Goal: Find specific page/section: Find specific page/section

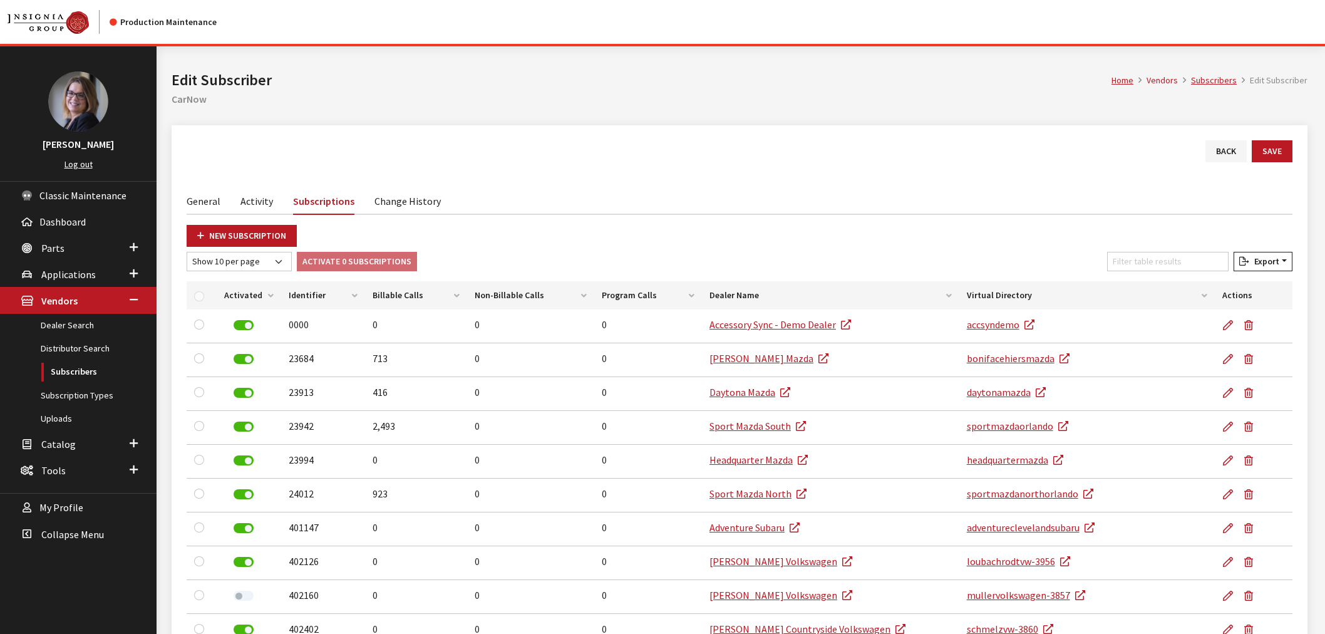
scroll to position [57, 0]
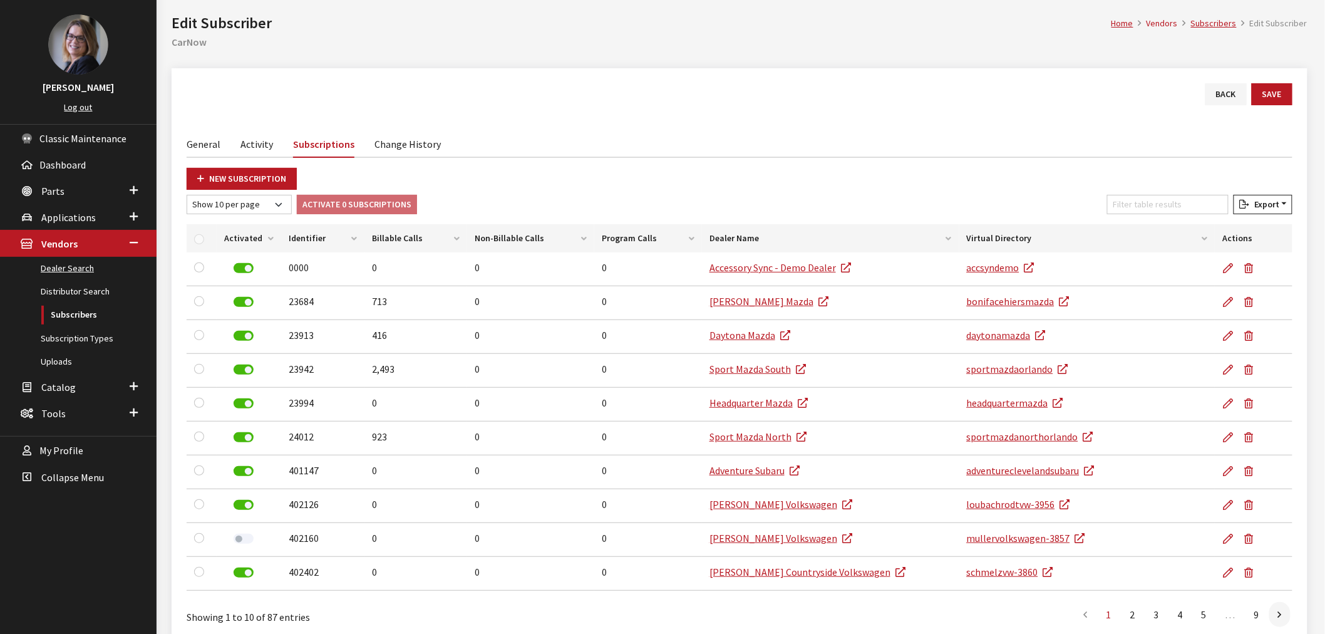
click at [54, 270] on link "Dealer Search" at bounding box center [78, 268] width 156 height 23
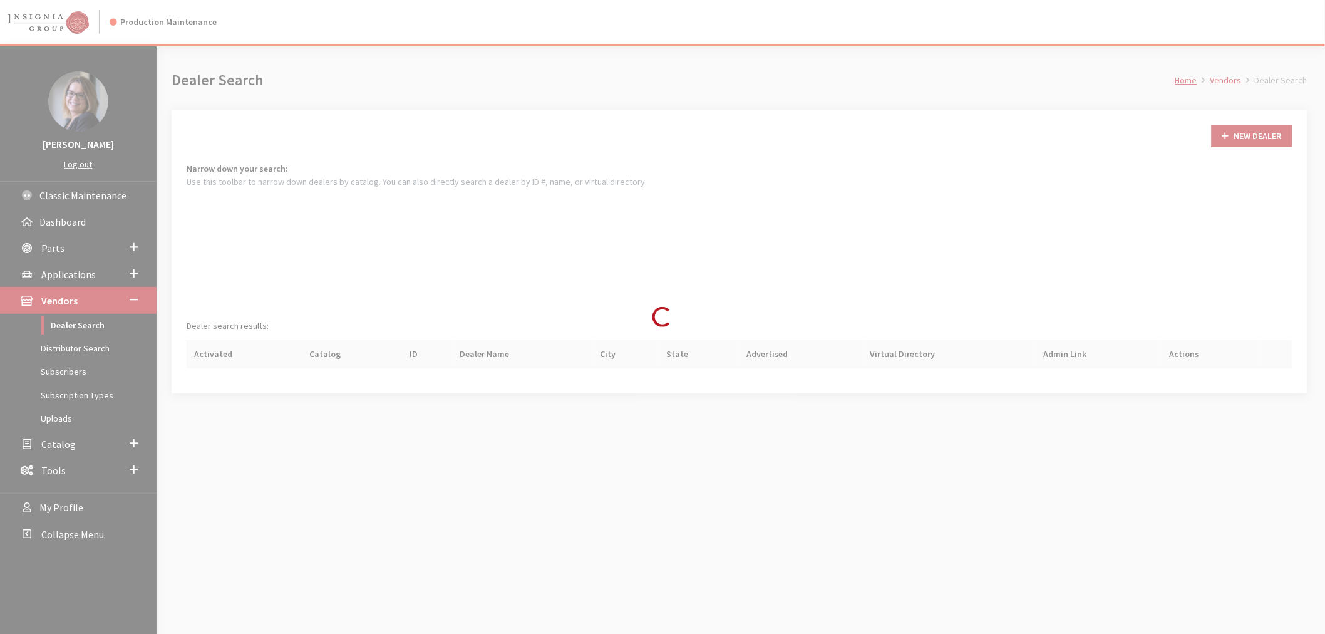
scroll to position [84, 0]
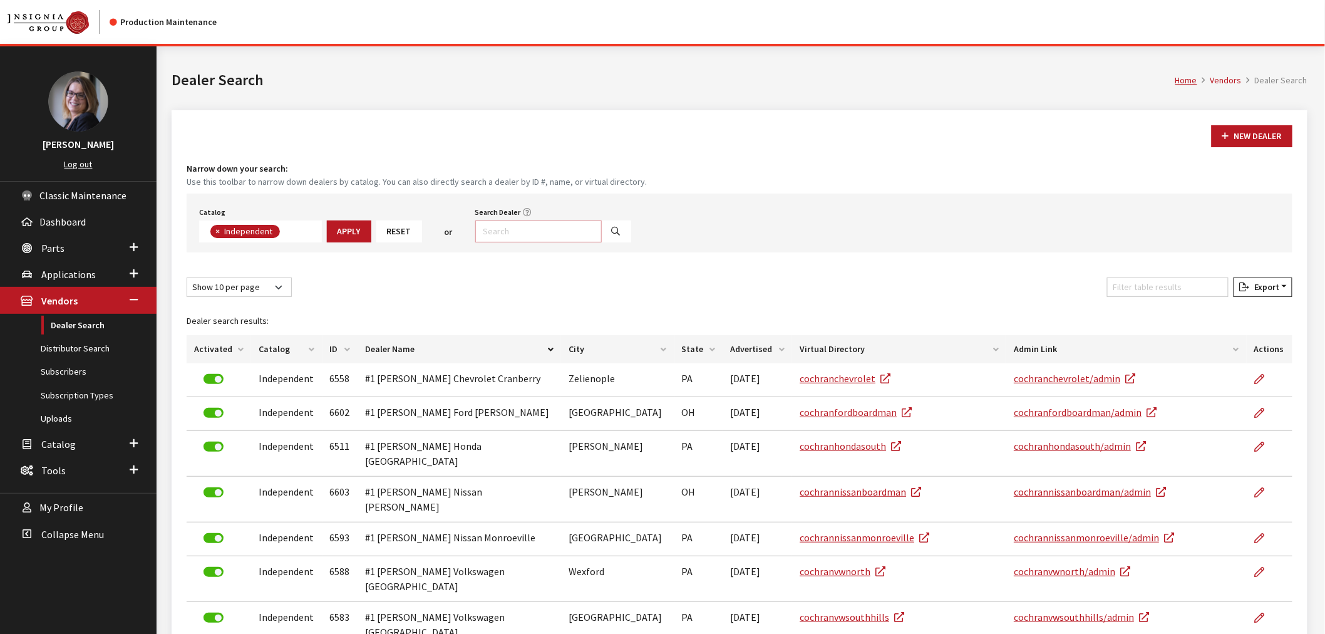
click at [531, 228] on input "Search Dealer" at bounding box center [538, 231] width 126 height 22
type input "Lindsay*"
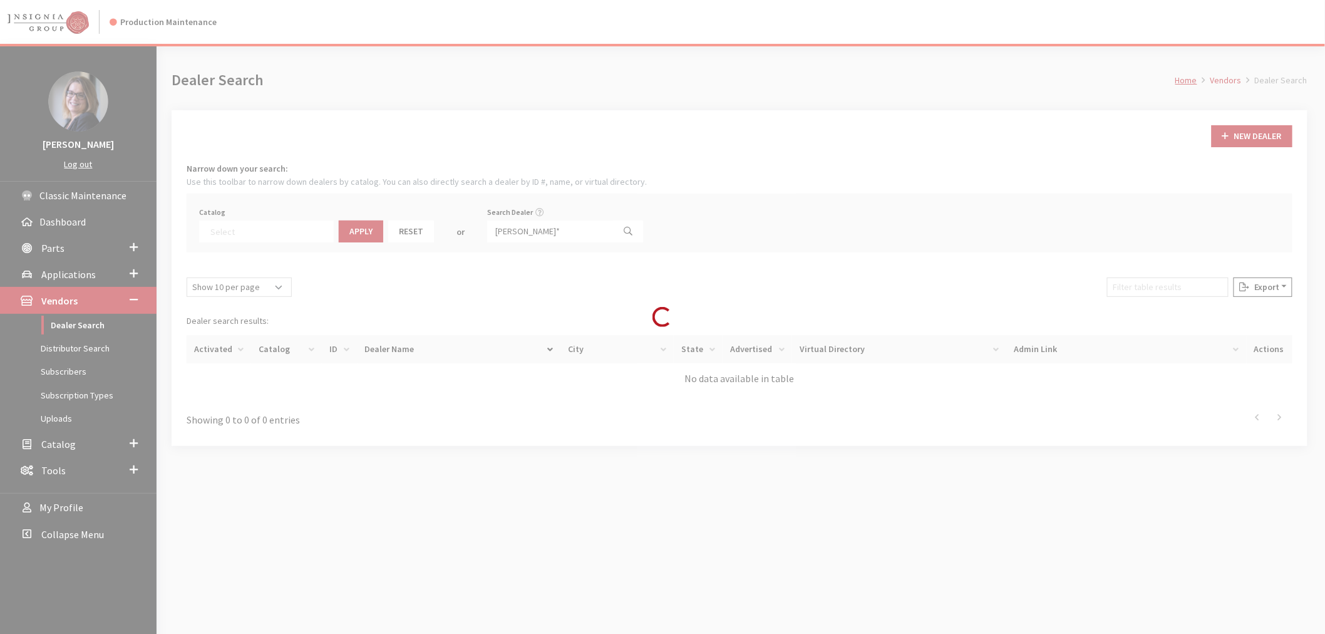
select select
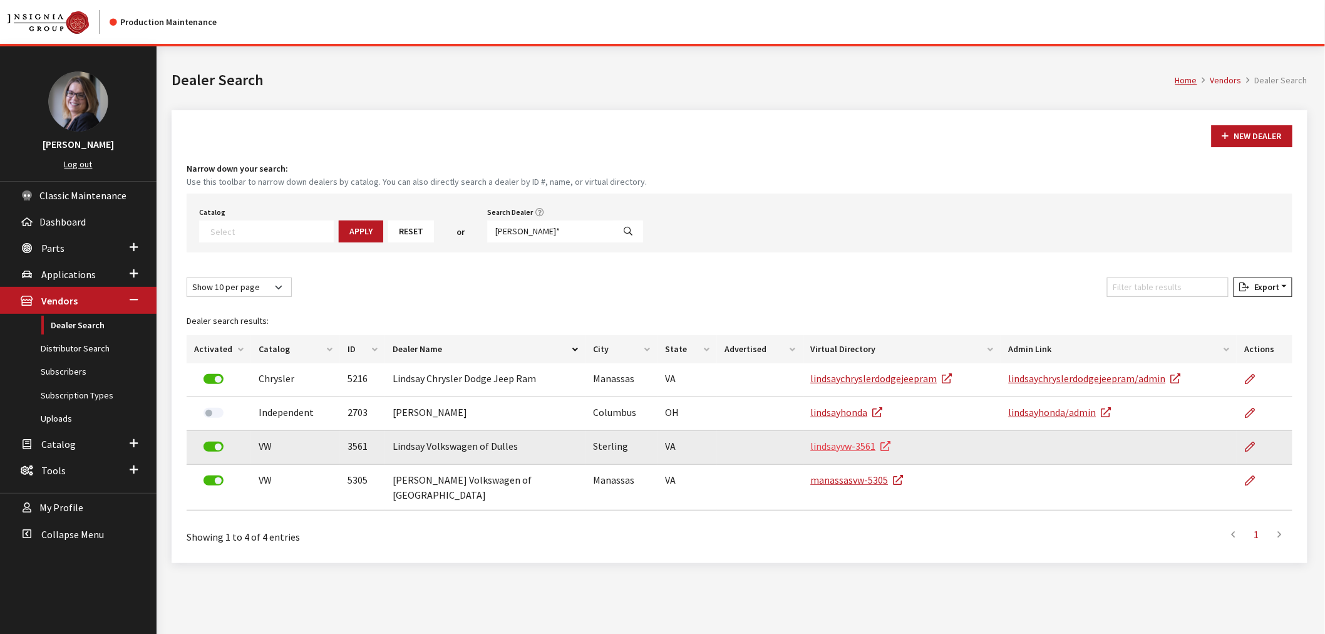
click at [855, 442] on link "lindsayvw-3561" at bounding box center [851, 445] width 80 height 13
click at [1253, 445] on icon at bounding box center [1249, 447] width 10 height 10
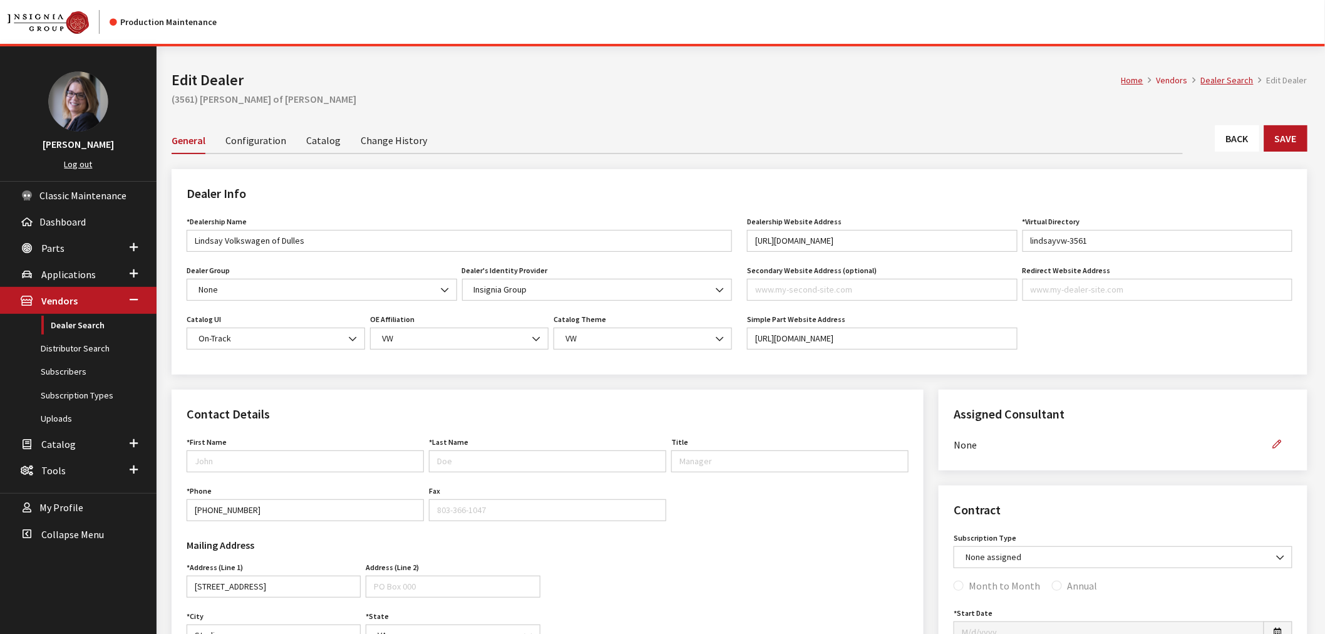
click at [403, 145] on link "Change History" at bounding box center [394, 139] width 66 height 26
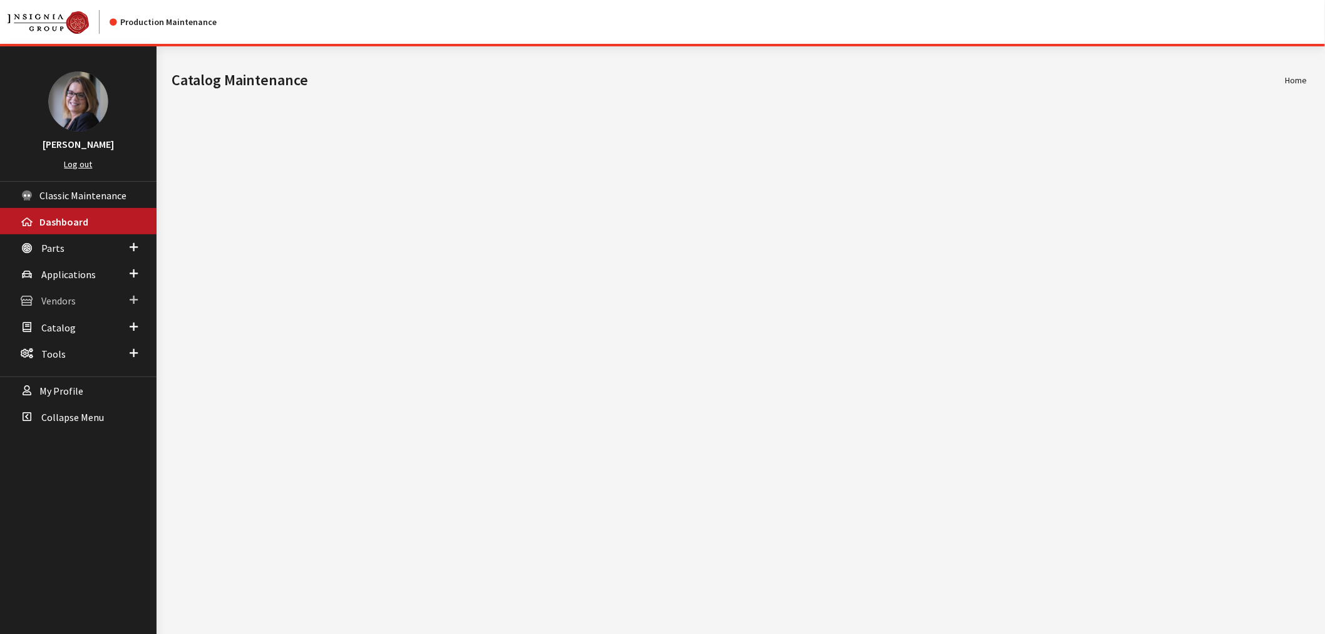
click at [132, 299] on span at bounding box center [134, 300] width 8 height 16
click at [91, 322] on link "Dealer Search" at bounding box center [78, 325] width 156 height 23
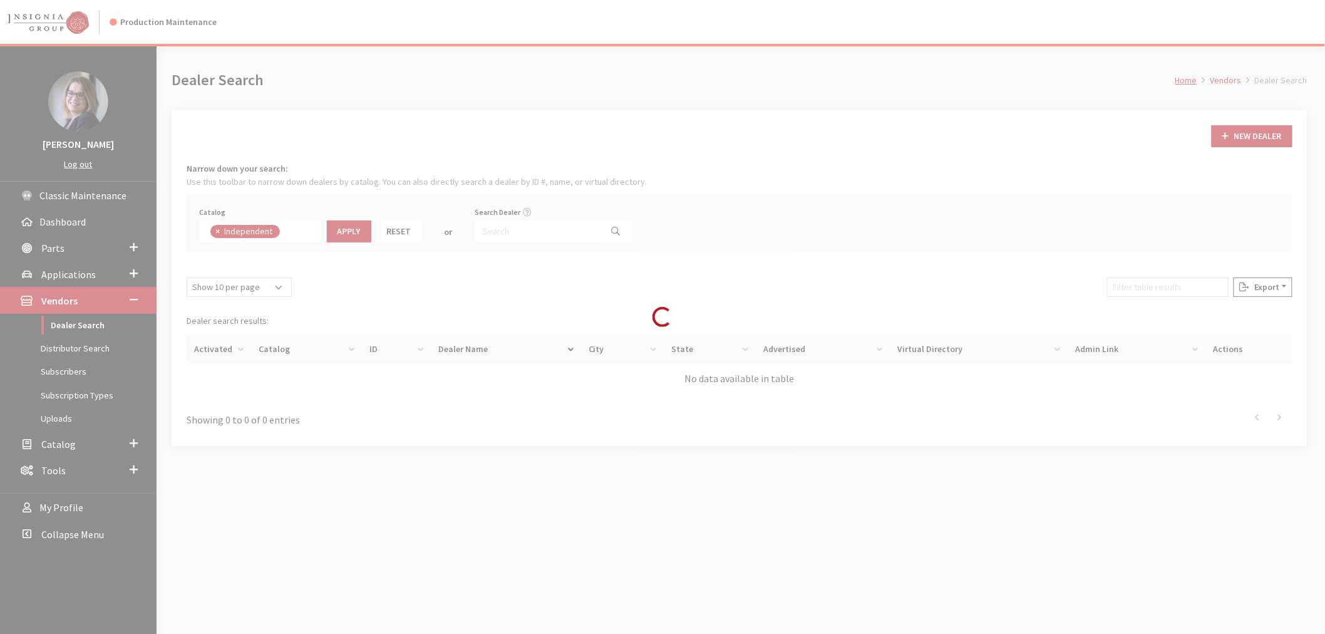
scroll to position [85, 0]
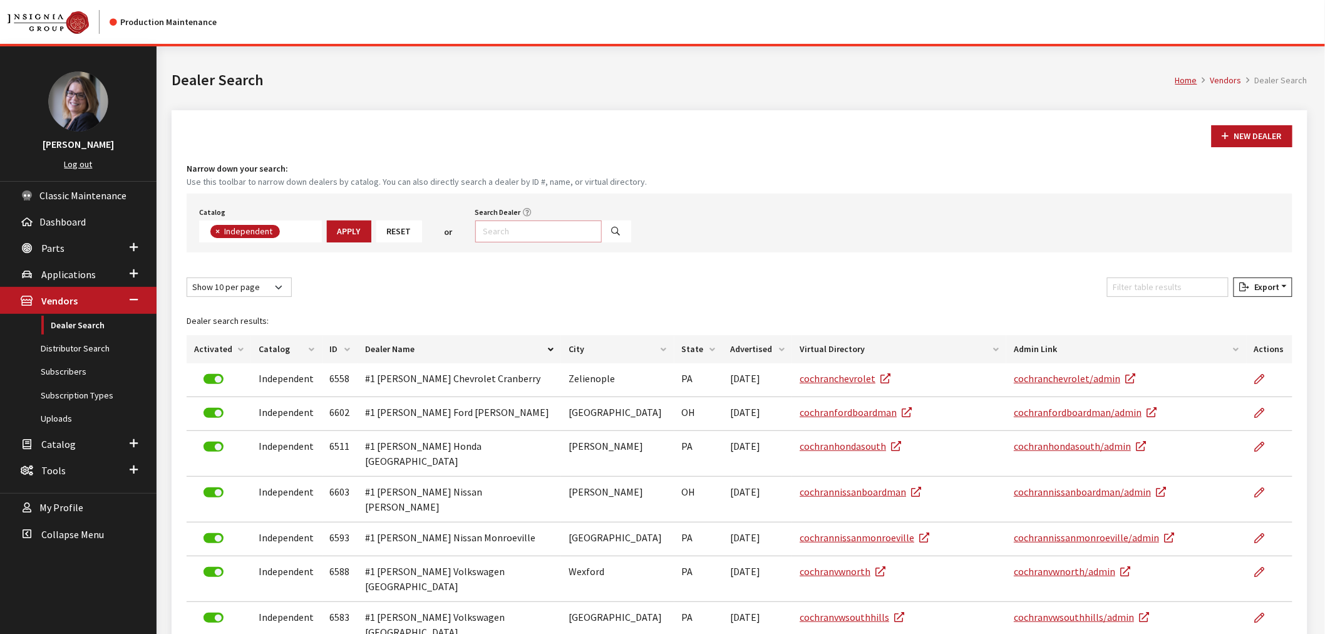
click at [548, 230] on input "Search Dealer" at bounding box center [538, 231] width 126 height 22
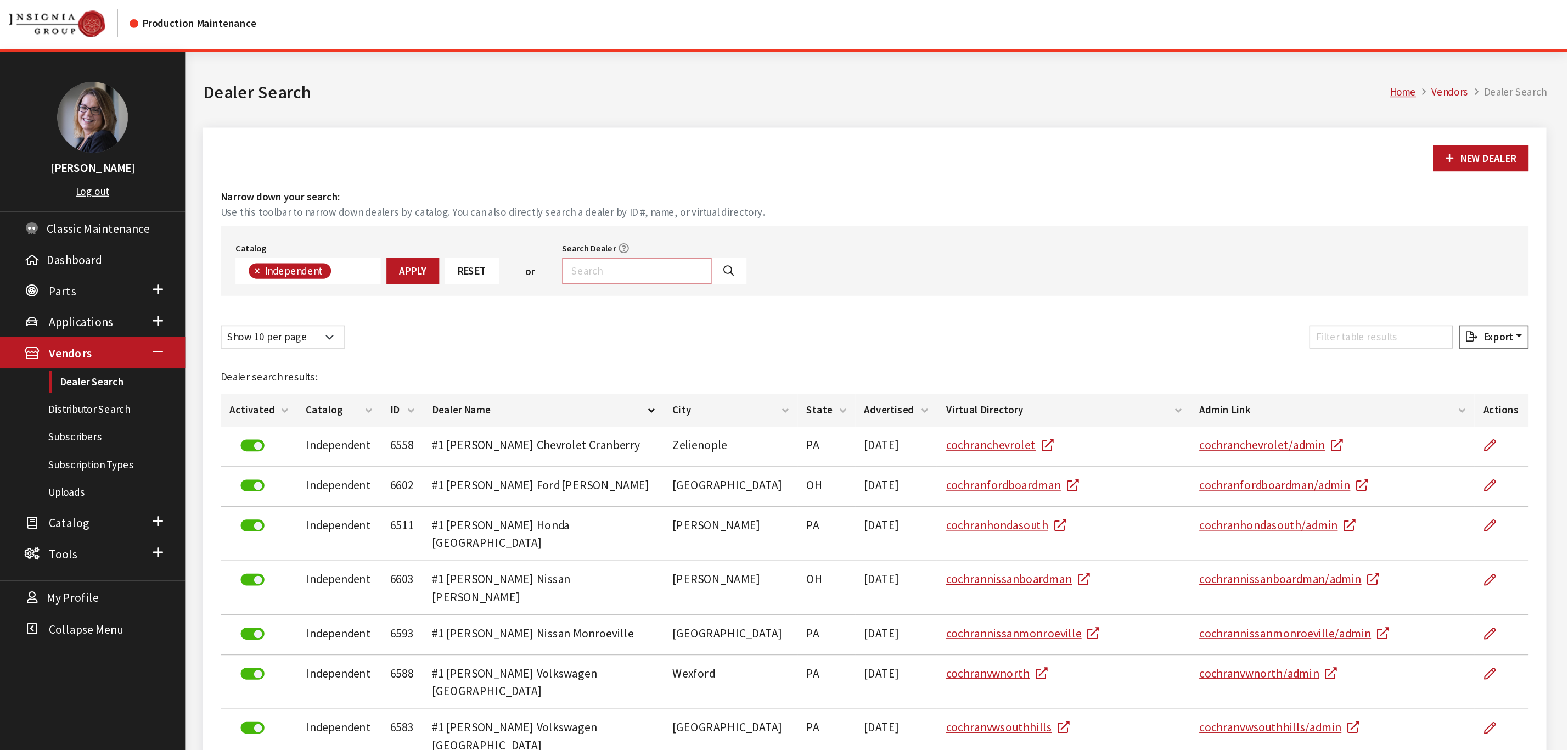
scroll to position [0, 0]
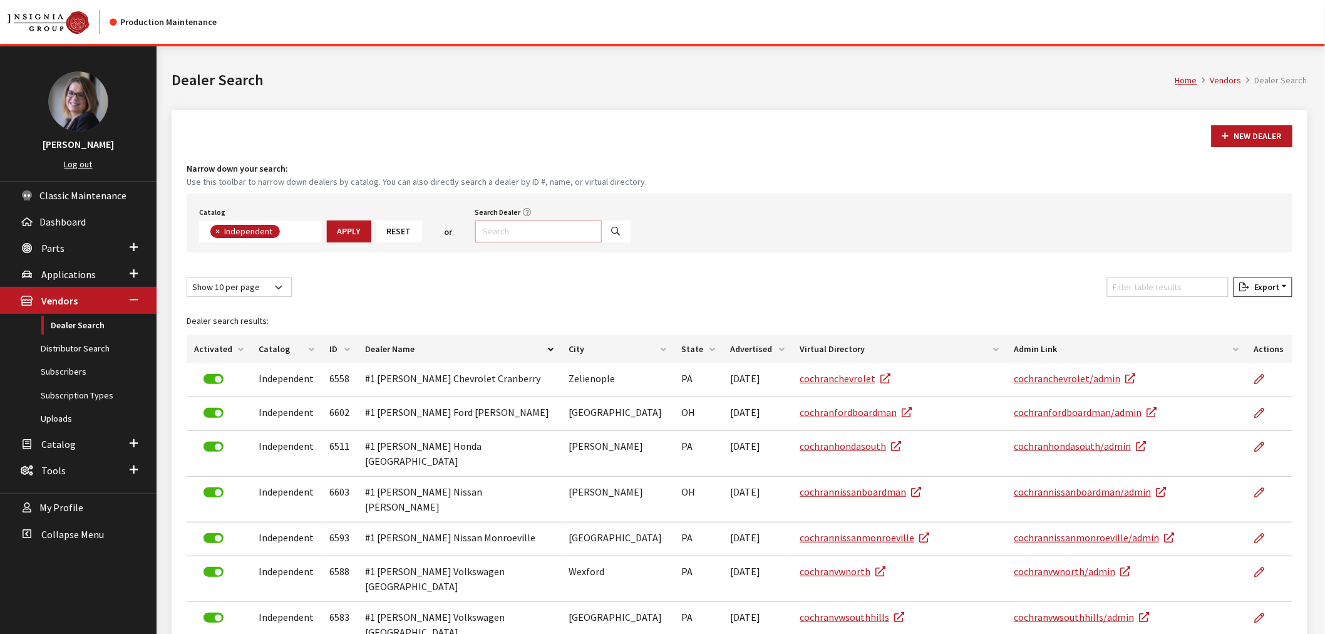
click at [515, 230] on input "Search Dealer" at bounding box center [538, 231] width 126 height 22
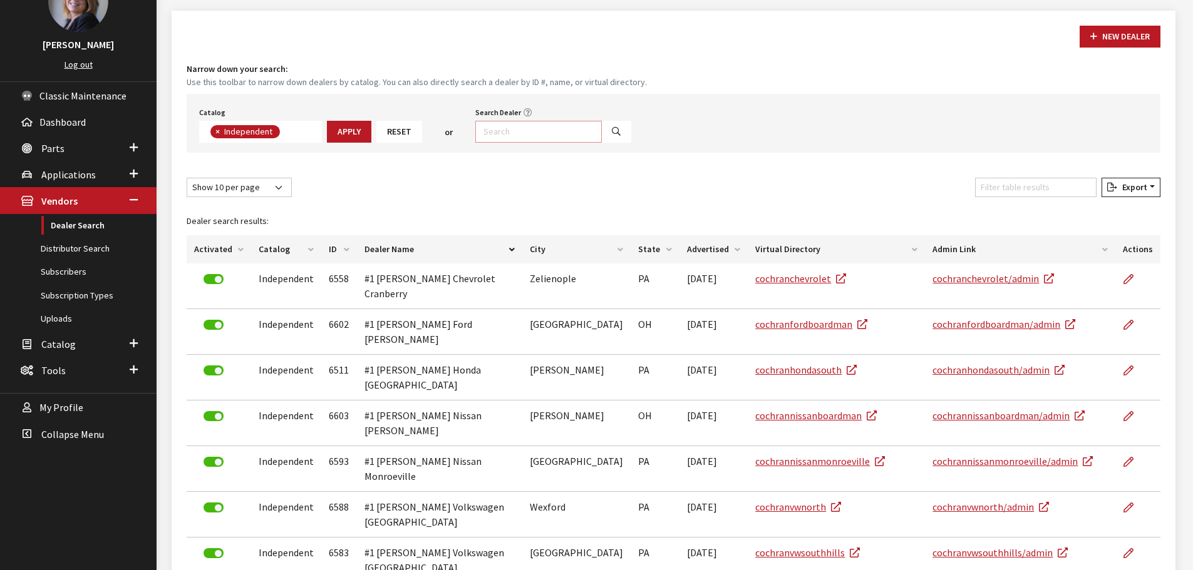
scroll to position [125, 0]
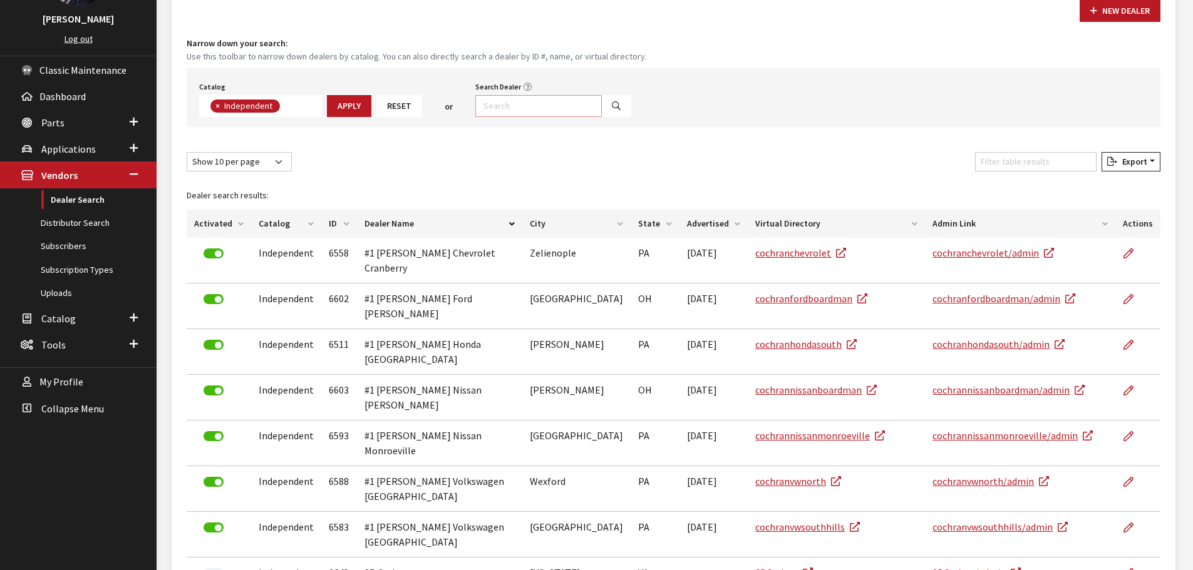
click at [489, 104] on input "Search Dealer" at bounding box center [538, 106] width 126 height 22
type input "vw*"
click at [601, 101] on button "Search" at bounding box center [616, 106] width 30 height 22
select select
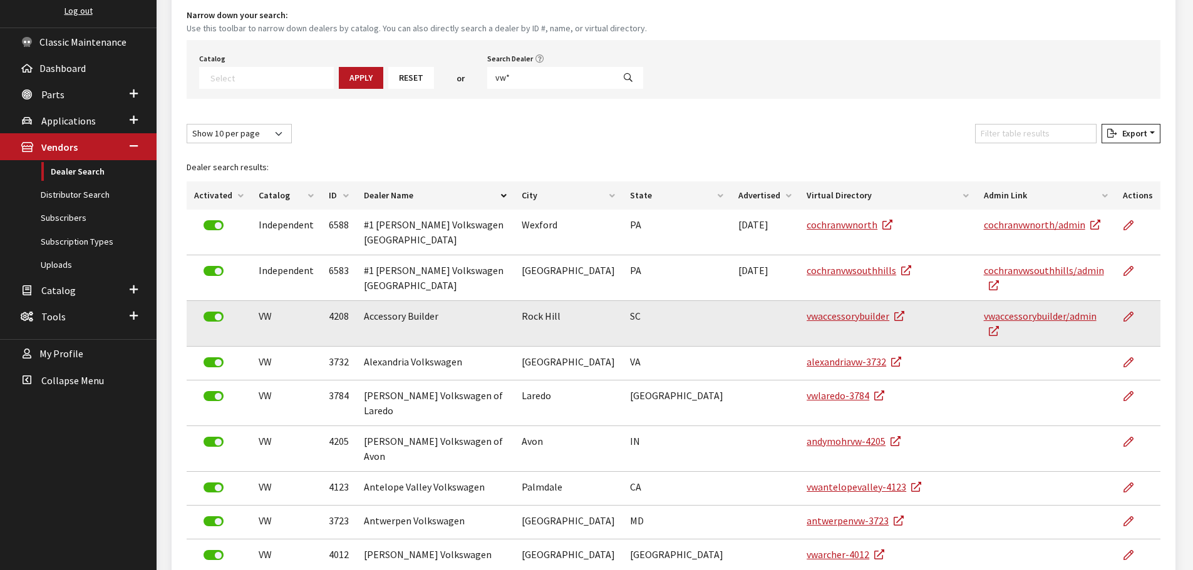
scroll to position [173, 0]
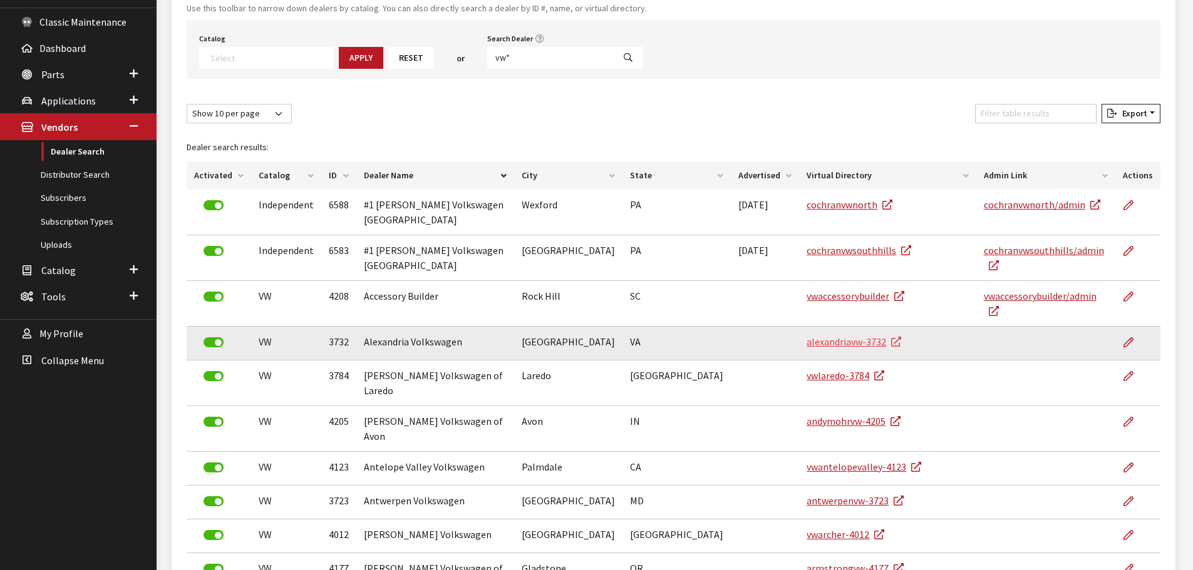
click at [816, 336] on link "alexandriavw-3732" at bounding box center [853, 342] width 95 height 13
click at [806, 336] on link "alexandriavw-3732" at bounding box center [853, 342] width 95 height 13
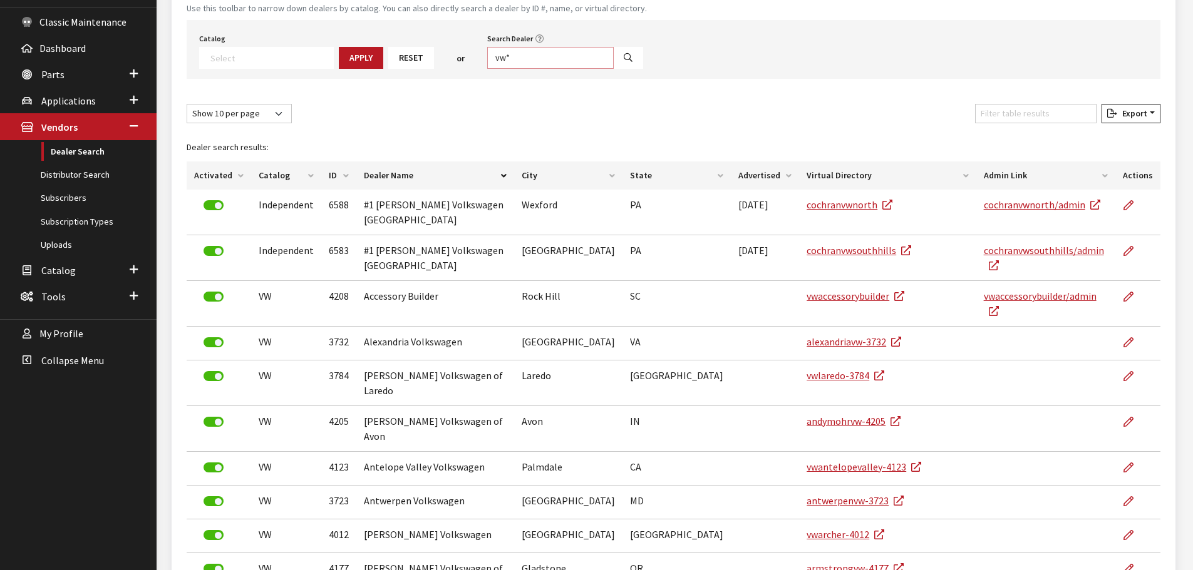
drag, startPoint x: 514, startPoint y: 54, endPoint x: 410, endPoint y: 64, distance: 104.3
click at [410, 64] on div "Catalog Acura Alfa Romeo Audi Bentley BMW Chrysler DoubleTake Ford GM Honda Hyu…" at bounding box center [673, 49] width 973 height 59
click at [525, 58] on input "vw*" at bounding box center [550, 58] width 126 height 22
type input "v"
type input "Gallatin*"
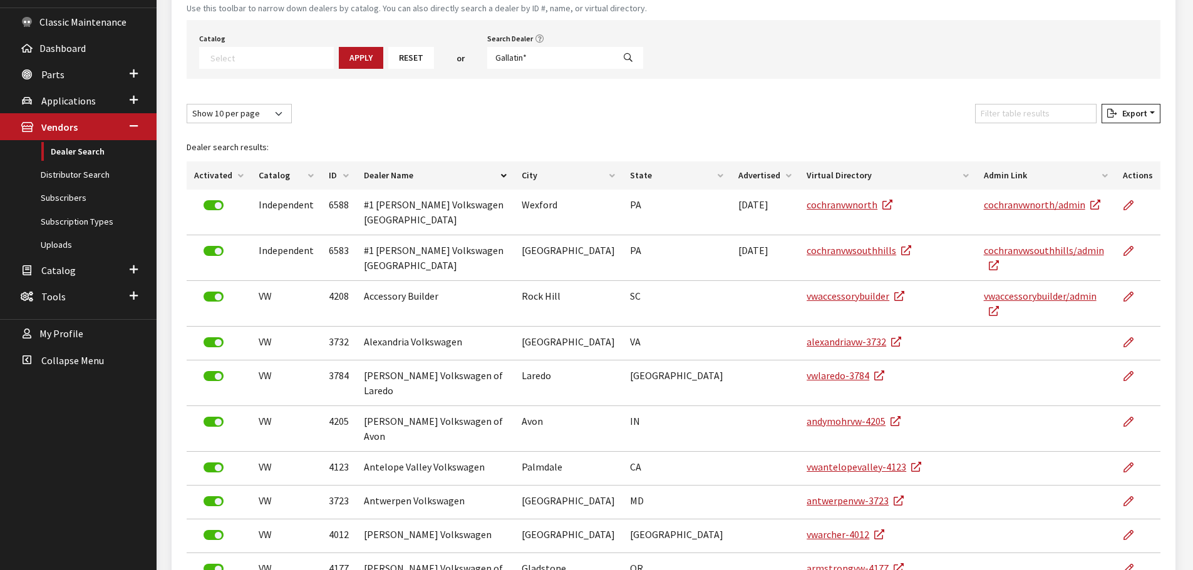
select select
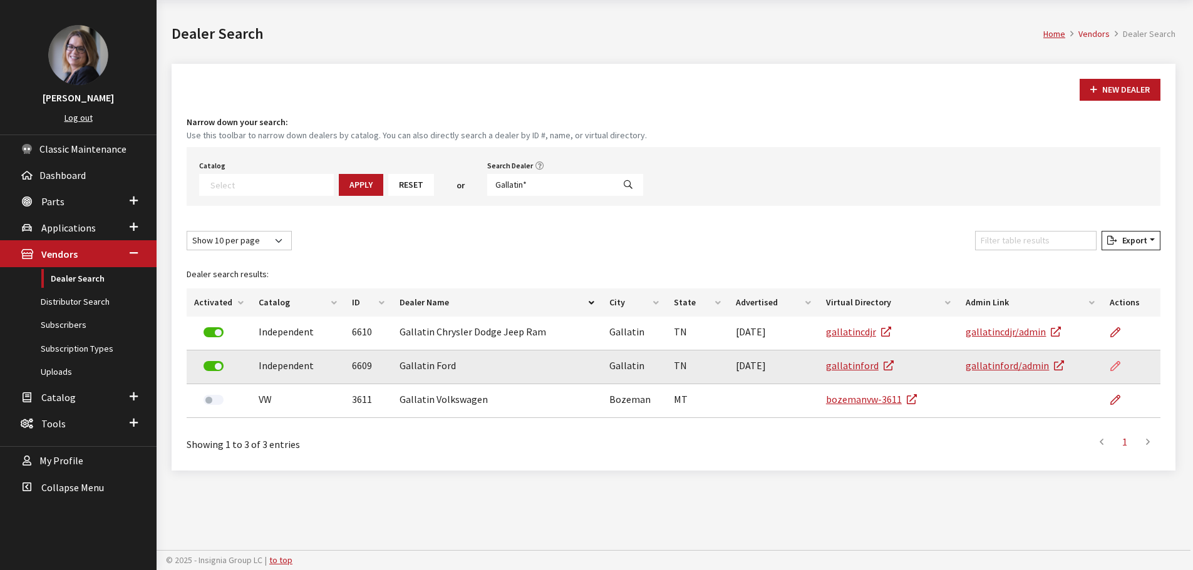
click at [1112, 365] on icon at bounding box center [1115, 367] width 10 height 10
click at [995, 365] on link "gallatinford/admin" at bounding box center [1014, 365] width 98 height 13
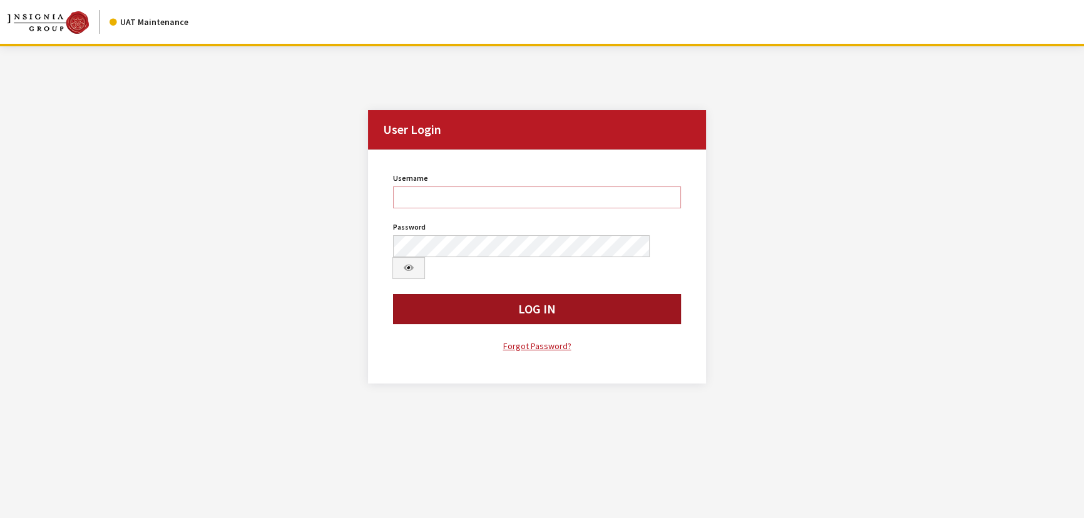
type input "Kcallahan"
click at [455, 294] on button "Log In" at bounding box center [537, 309] width 288 height 30
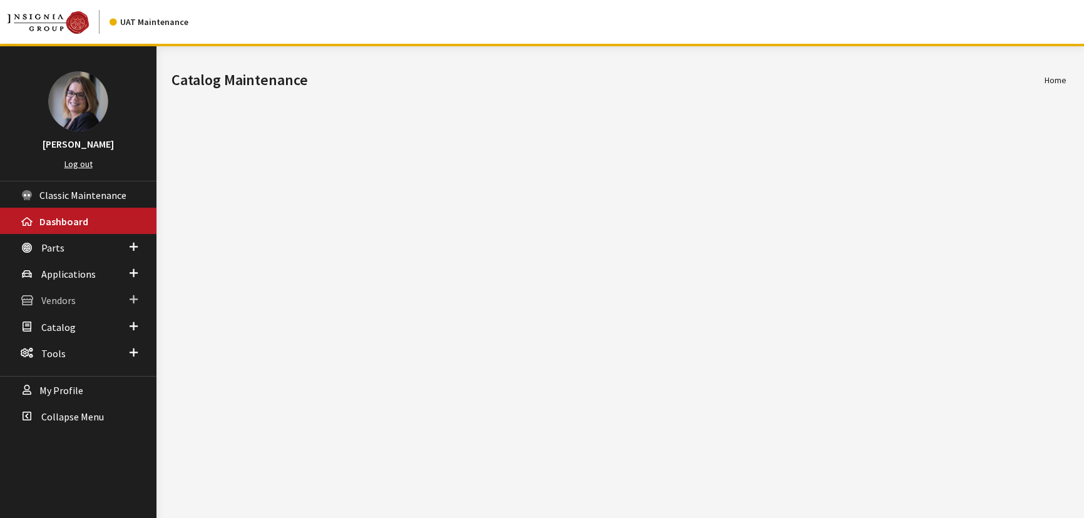
click at [136, 297] on span at bounding box center [134, 300] width 8 height 16
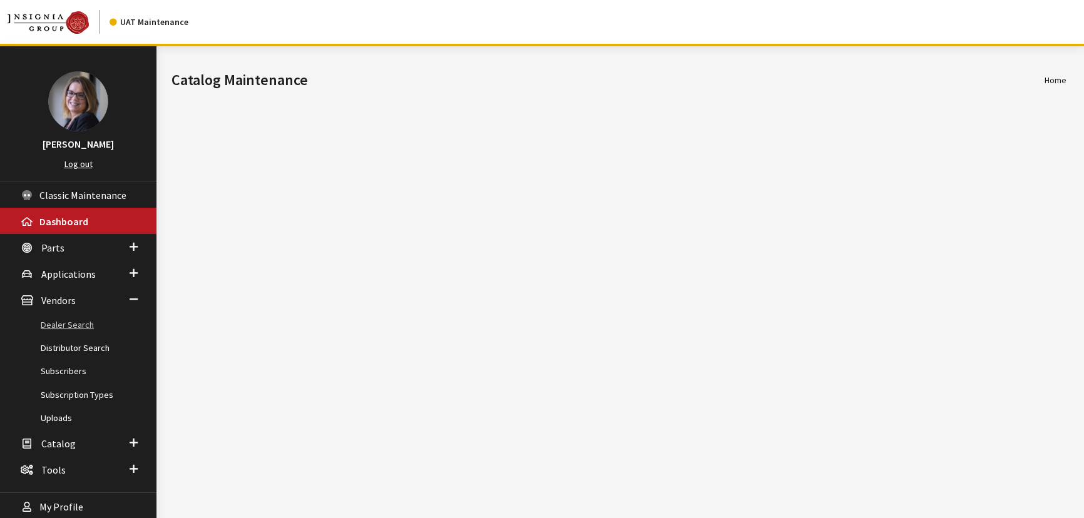
click at [72, 327] on link "Dealer Search" at bounding box center [78, 325] width 156 height 23
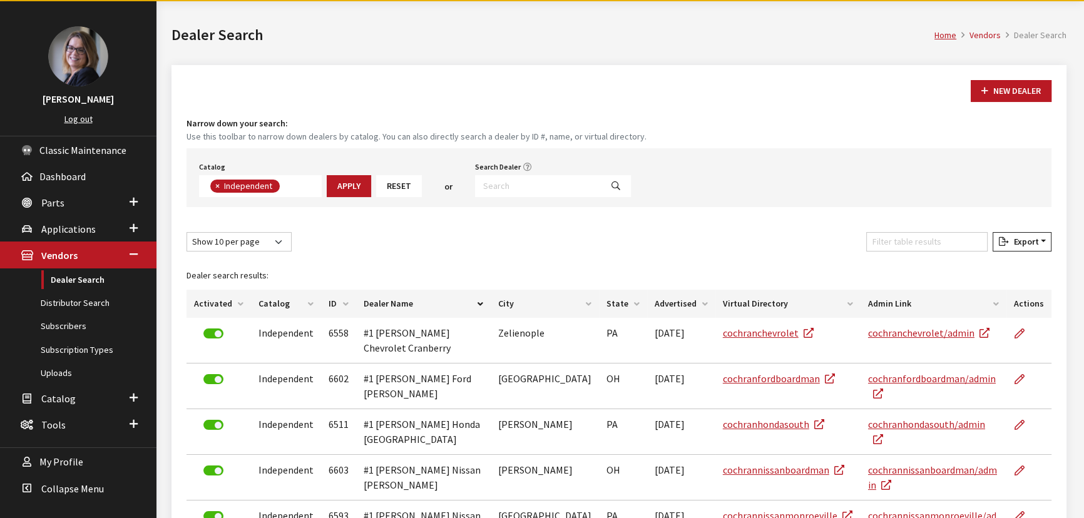
scroll to position [46, 0]
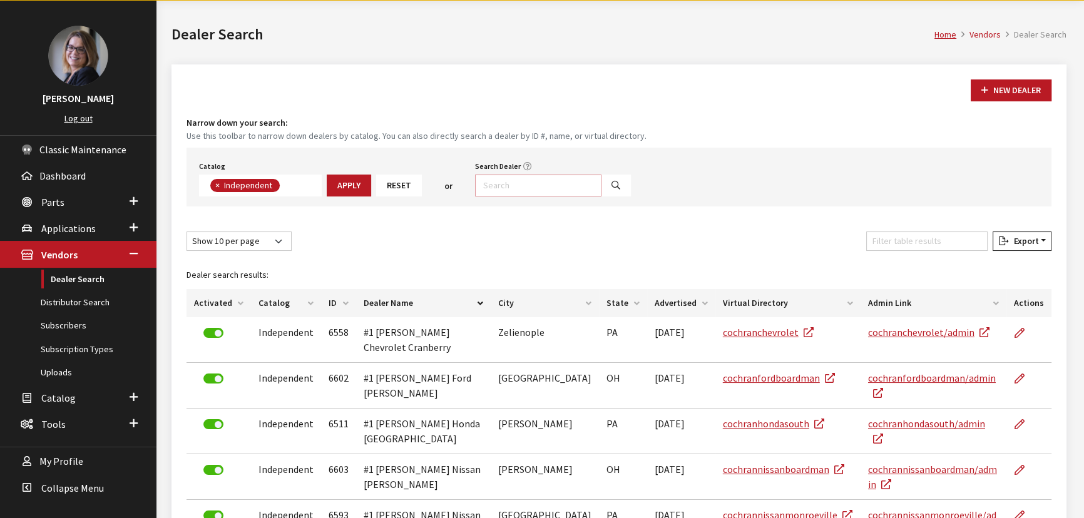
click at [504, 178] on input "Search Dealer" at bounding box center [538, 186] width 126 height 22
type input "3561"
select select
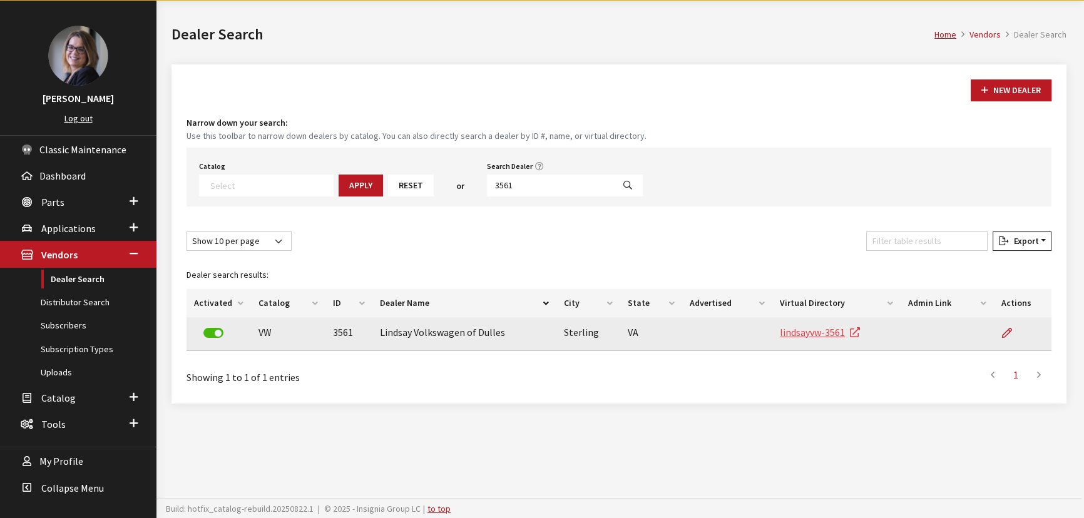
click at [812, 329] on link "lindsayvw-3561" at bounding box center [820, 332] width 80 height 13
click at [1008, 330] on icon at bounding box center [1007, 334] width 10 height 10
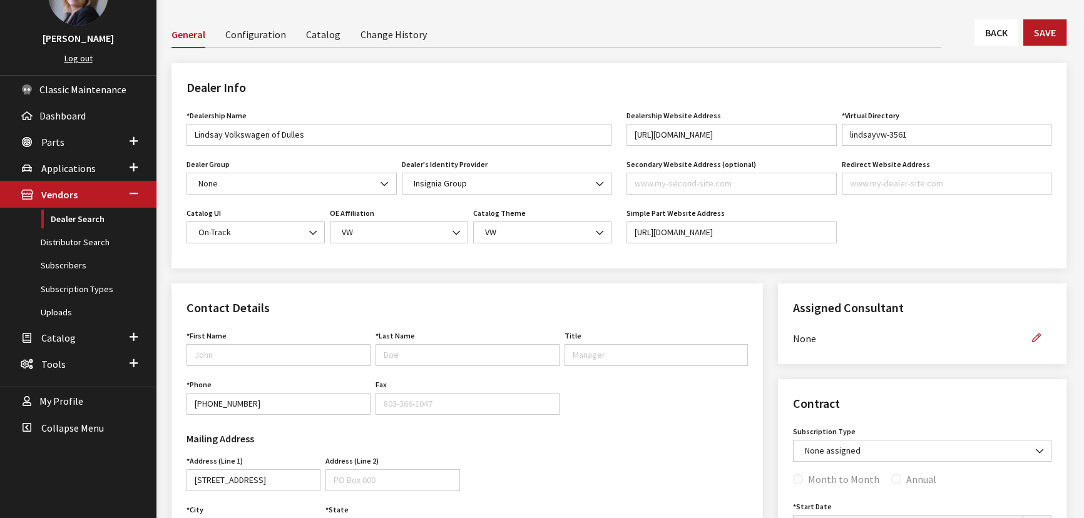
scroll to position [113, 0]
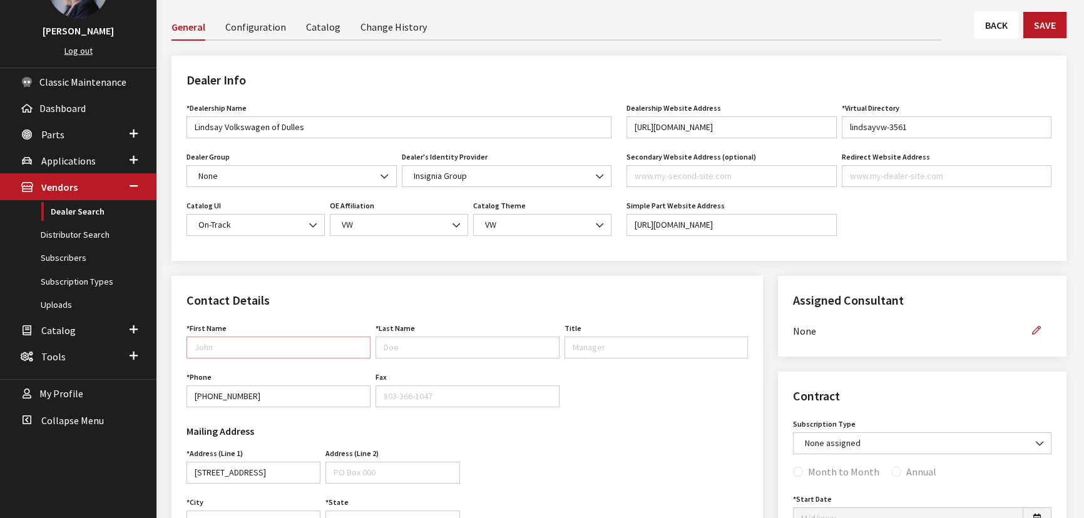
click at [248, 343] on input "First Name" at bounding box center [279, 348] width 184 height 22
type input "Test"
click at [395, 351] on input "Last Name" at bounding box center [468, 348] width 184 height 22
type input "Collins"
click at [376, 25] on link "Change History" at bounding box center [394, 26] width 66 height 26
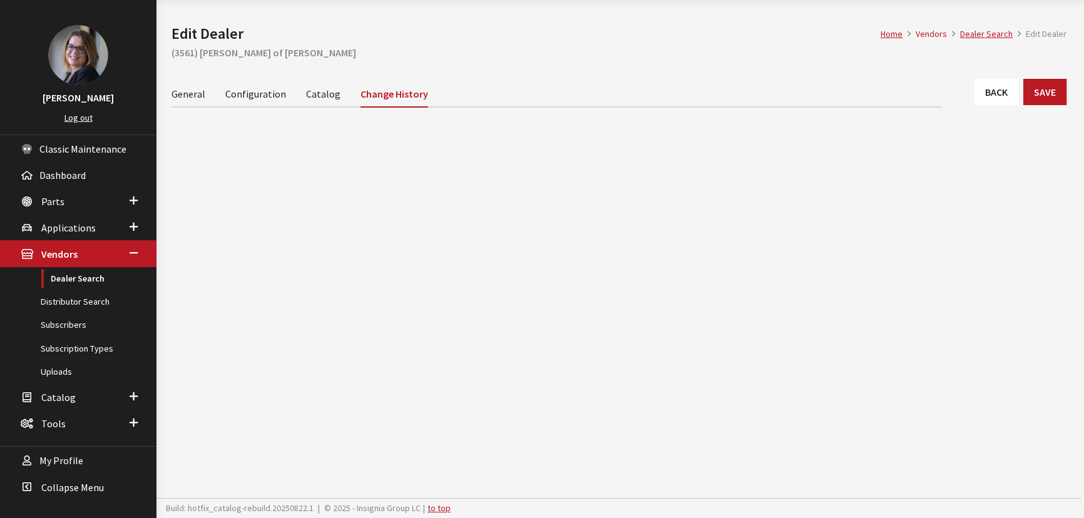
scroll to position [46, 0]
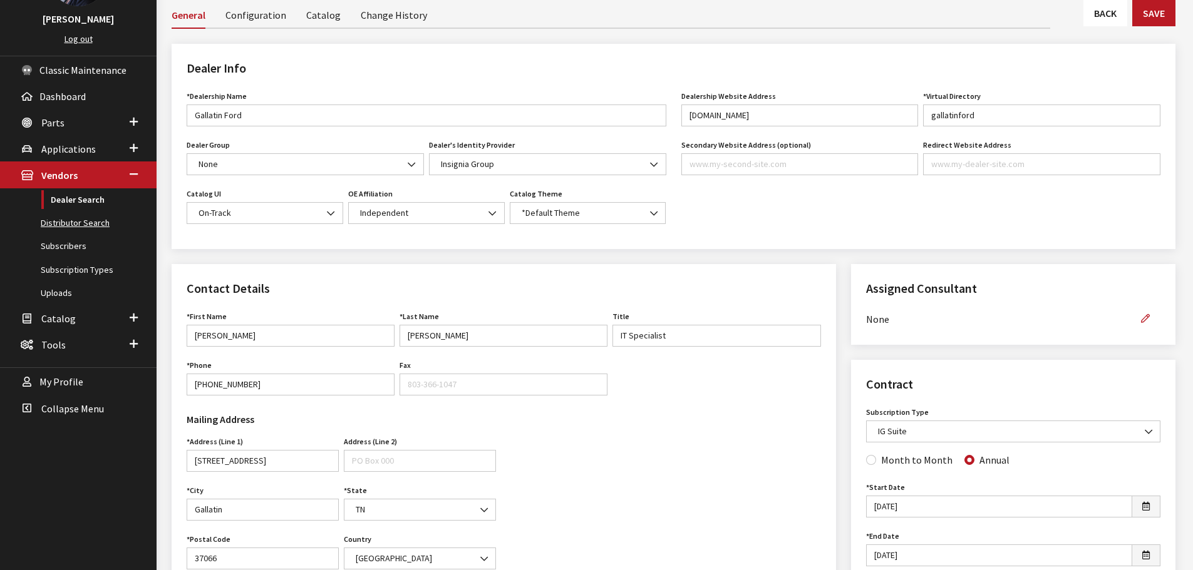
scroll to position [63, 0]
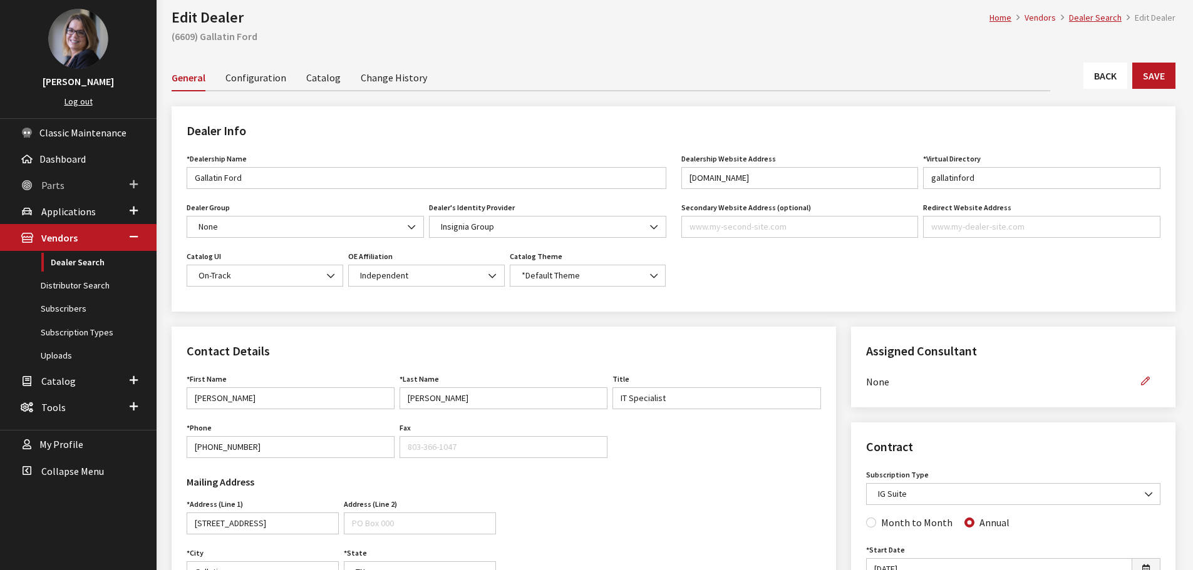
click at [132, 187] on span at bounding box center [134, 185] width 8 height 16
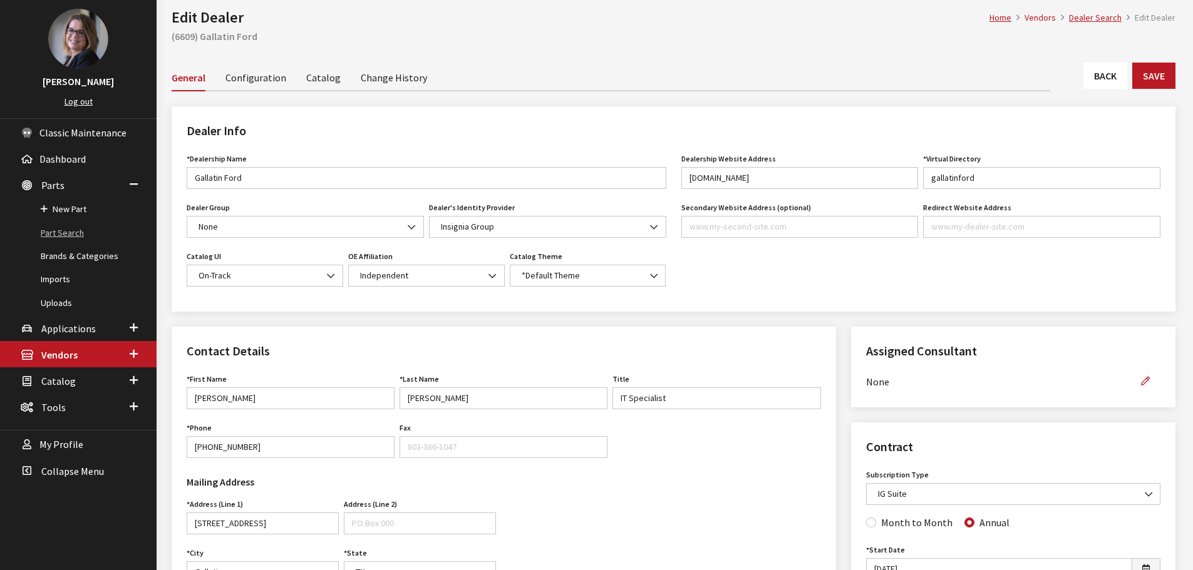
click at [68, 233] on link "Part Search" at bounding box center [78, 233] width 156 height 23
click at [417, 38] on h2 "(6609) Gallatin Ford" at bounding box center [673, 36] width 1003 height 15
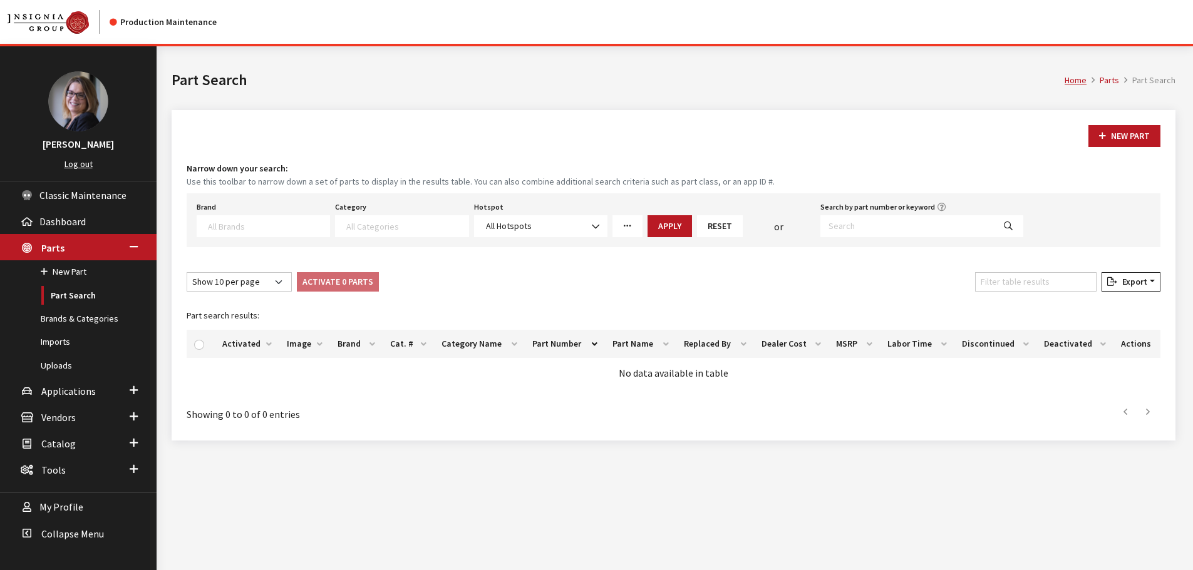
select select
click at [135, 387] on span at bounding box center [134, 390] width 8 height 16
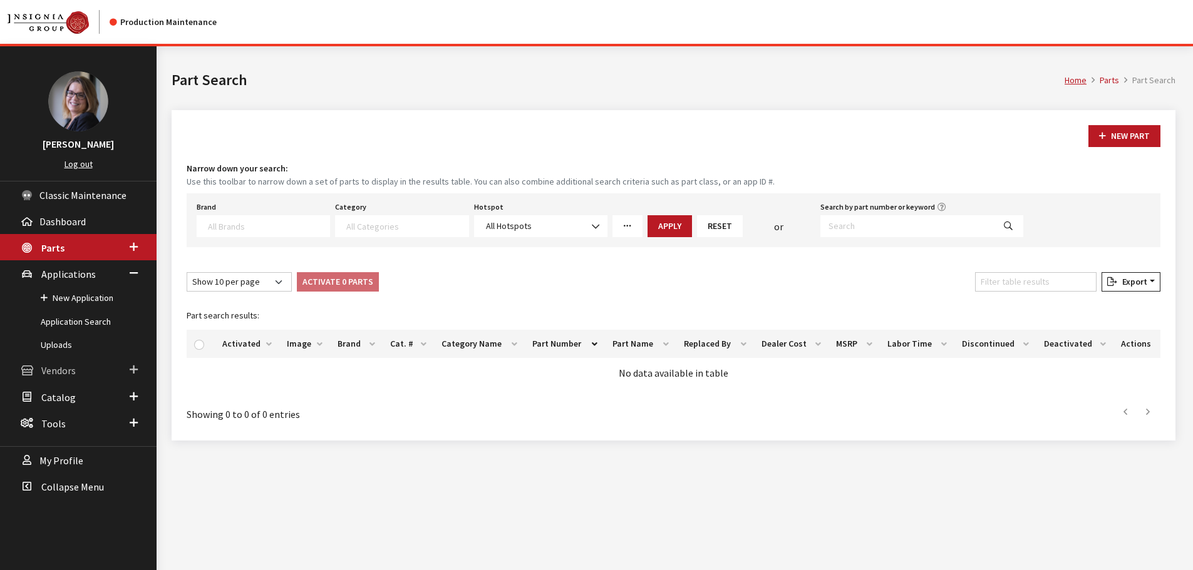
click at [138, 371] on link "Vendors" at bounding box center [78, 370] width 156 height 26
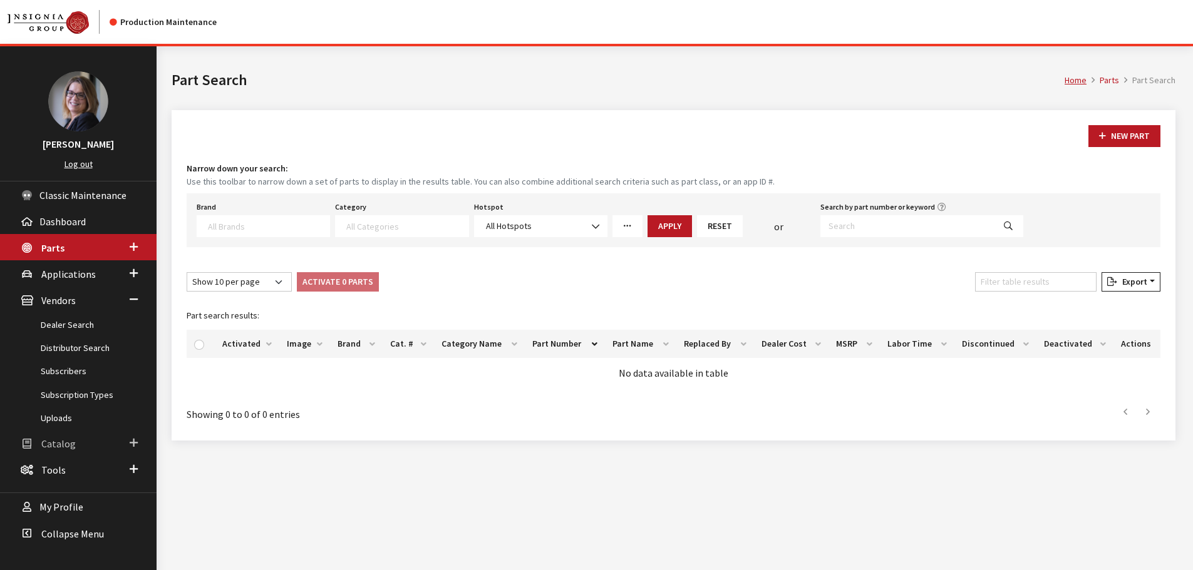
click at [133, 439] on span at bounding box center [134, 443] width 8 height 16
click at [138, 448] on link "Tools" at bounding box center [78, 446] width 156 height 26
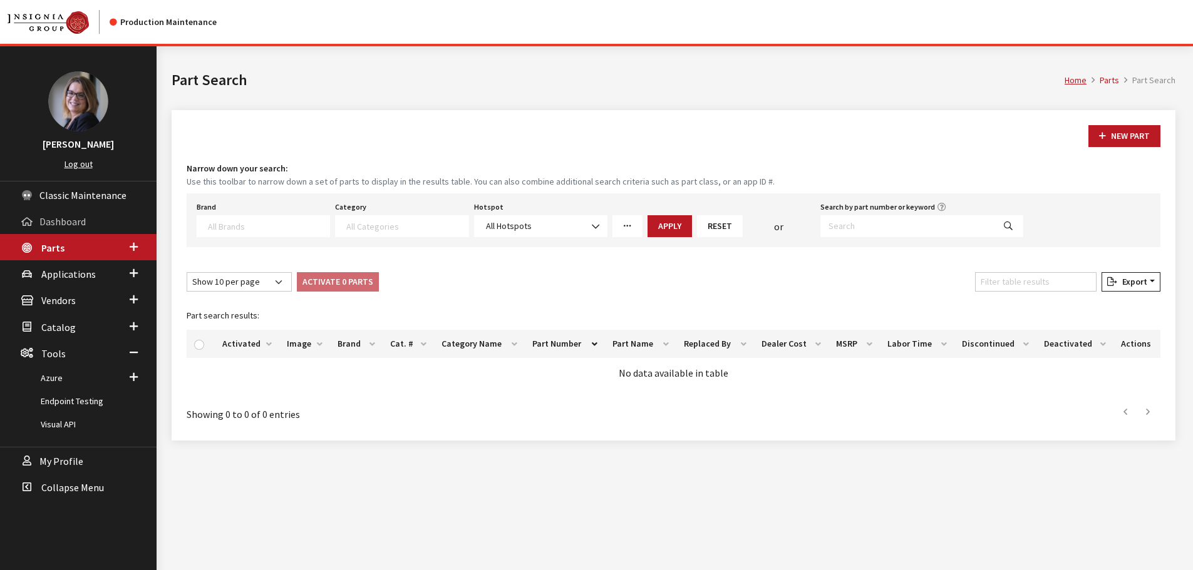
click at [57, 220] on span "Dashboard" at bounding box center [62, 221] width 46 height 13
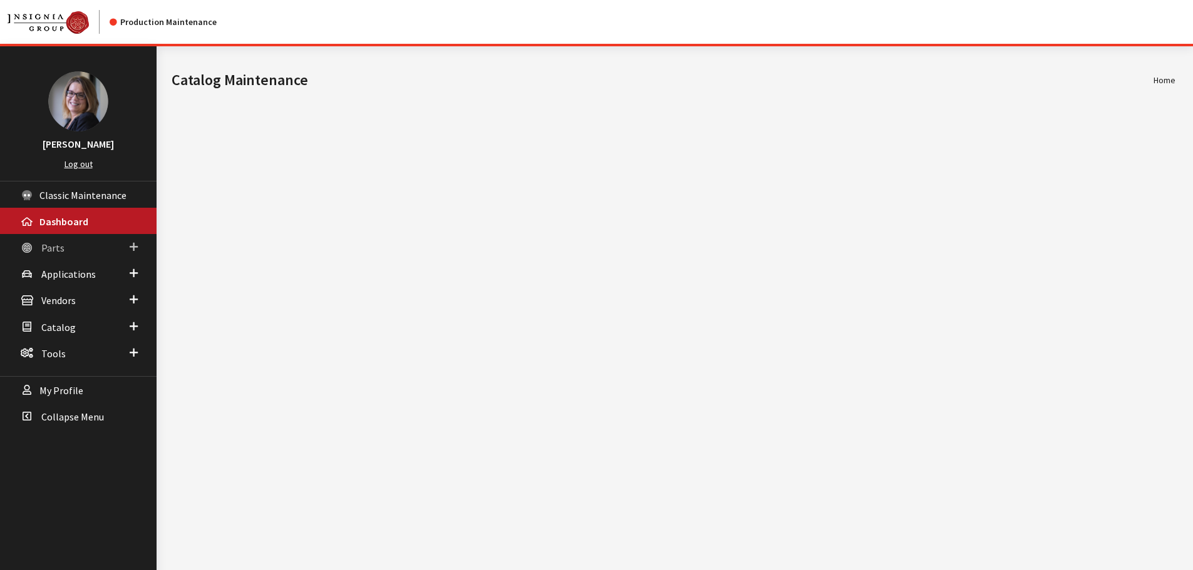
click at [130, 244] on span at bounding box center [134, 247] width 8 height 16
